Goal: Register for event/course

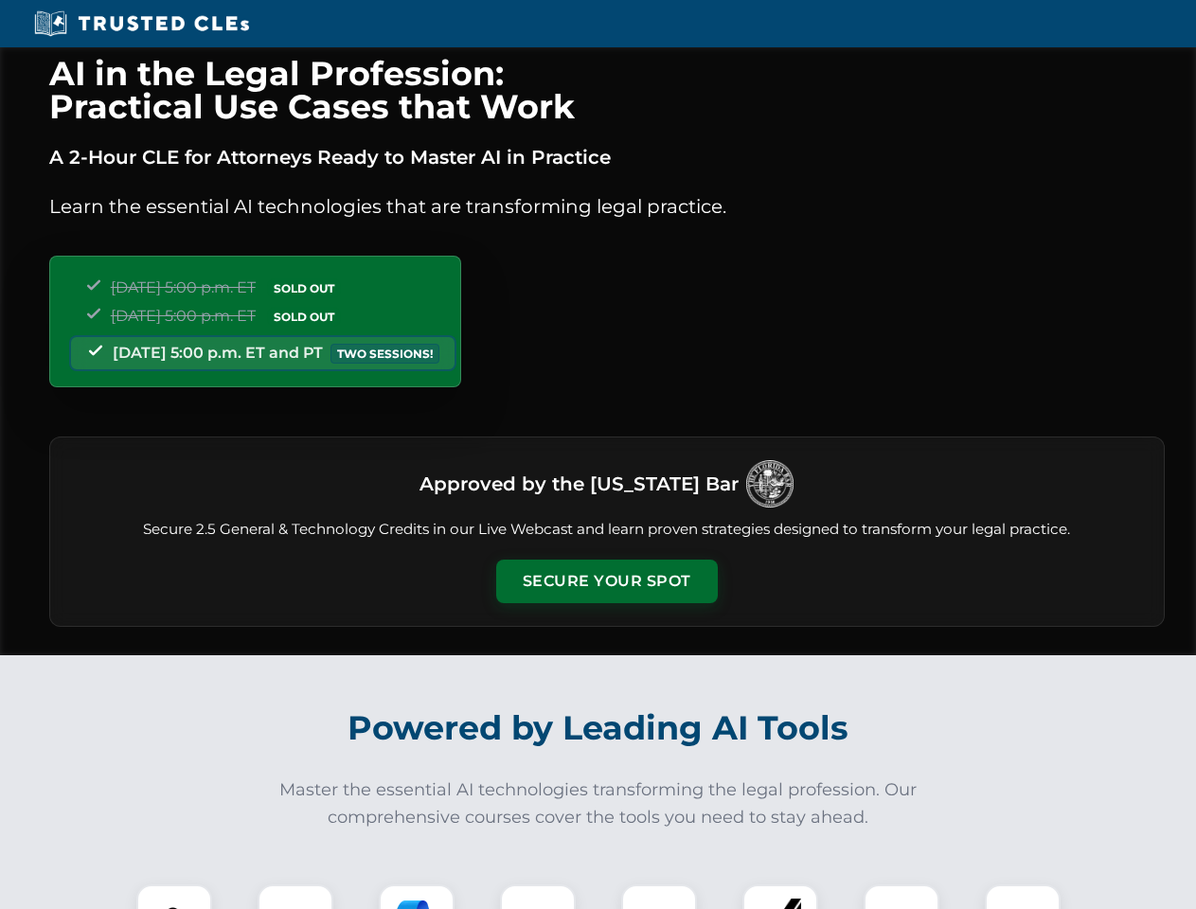
click at [606, 581] on button "Secure Your Spot" at bounding box center [607, 582] width 222 height 44
click at [174, 897] on img at bounding box center [174, 922] width 55 height 55
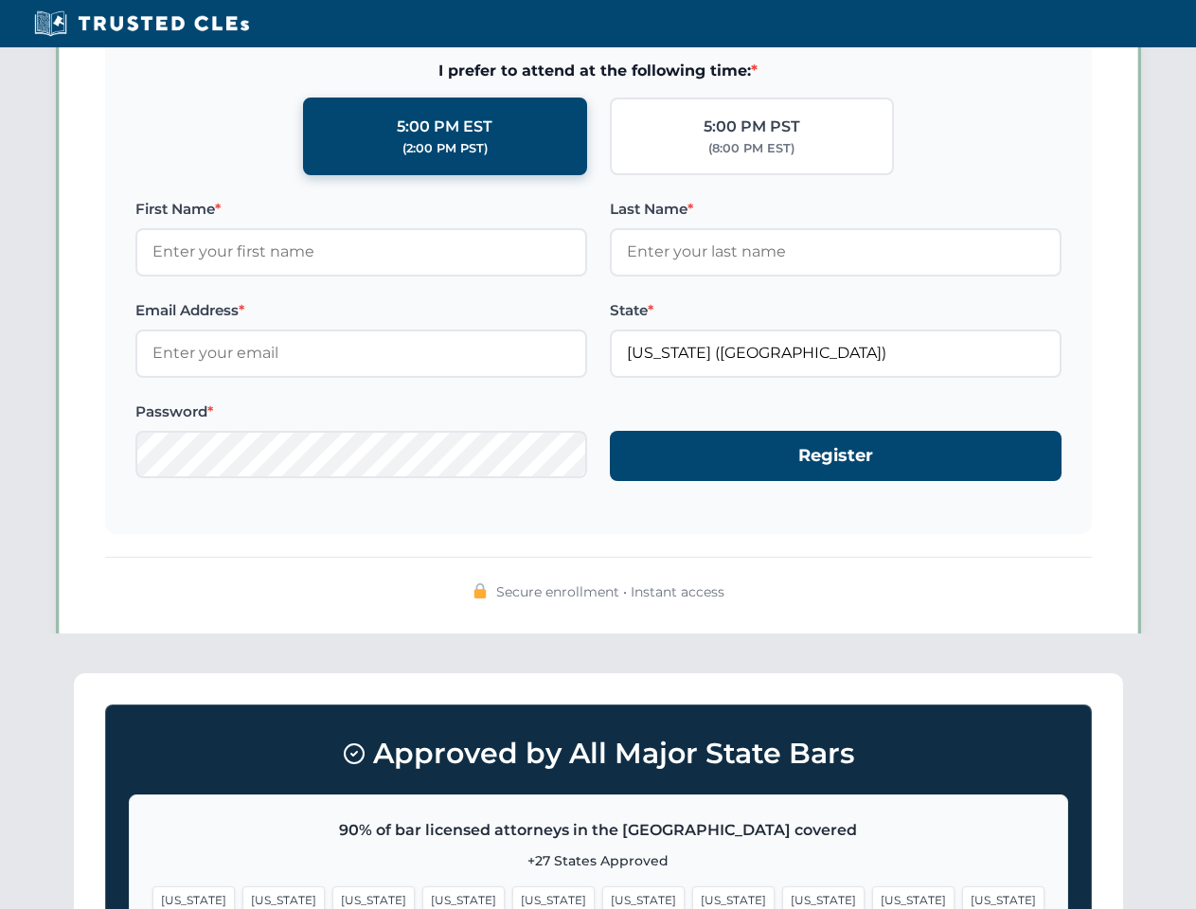
click at [872, 897] on span "[US_STATE]" at bounding box center [913, 899] width 82 height 27
